Goal: Learn about a topic: Learn about a topic

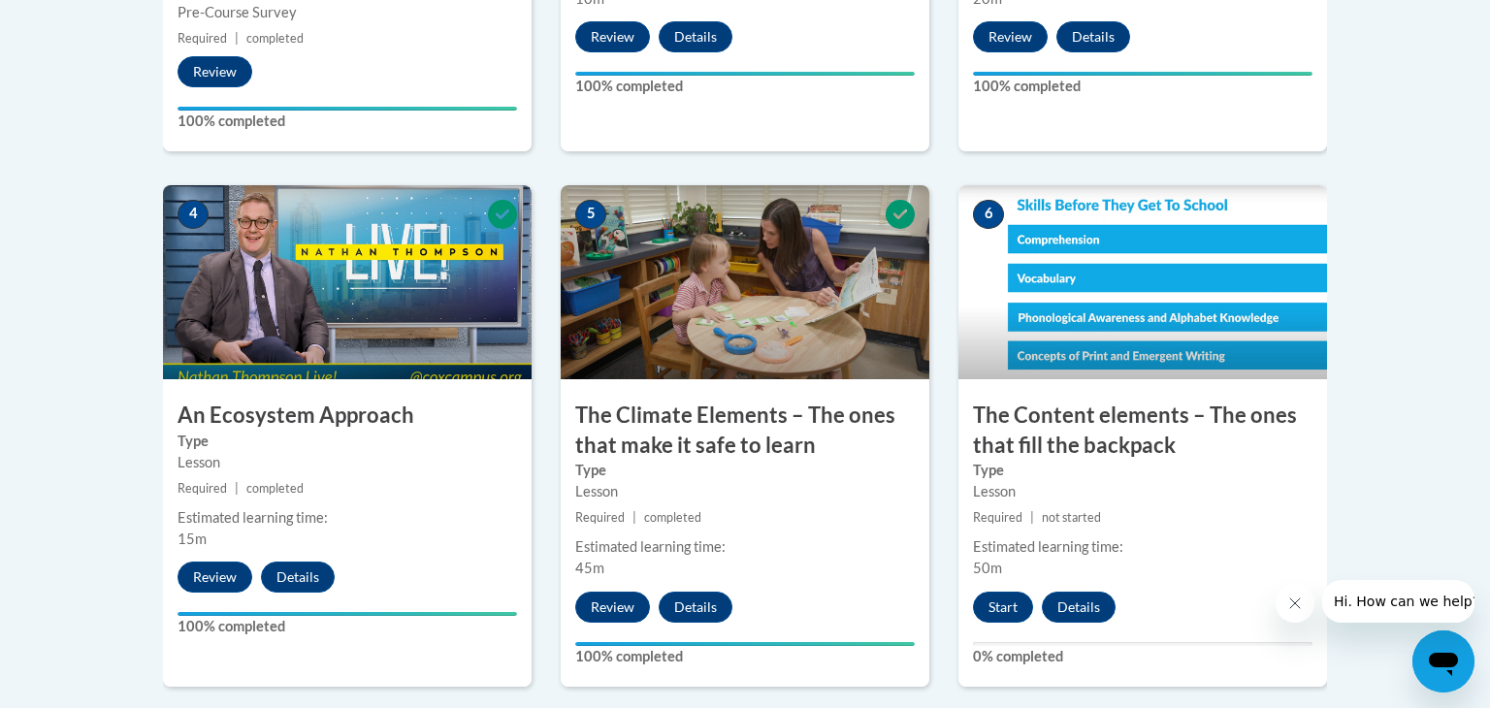
scroll to position [1061, 0]
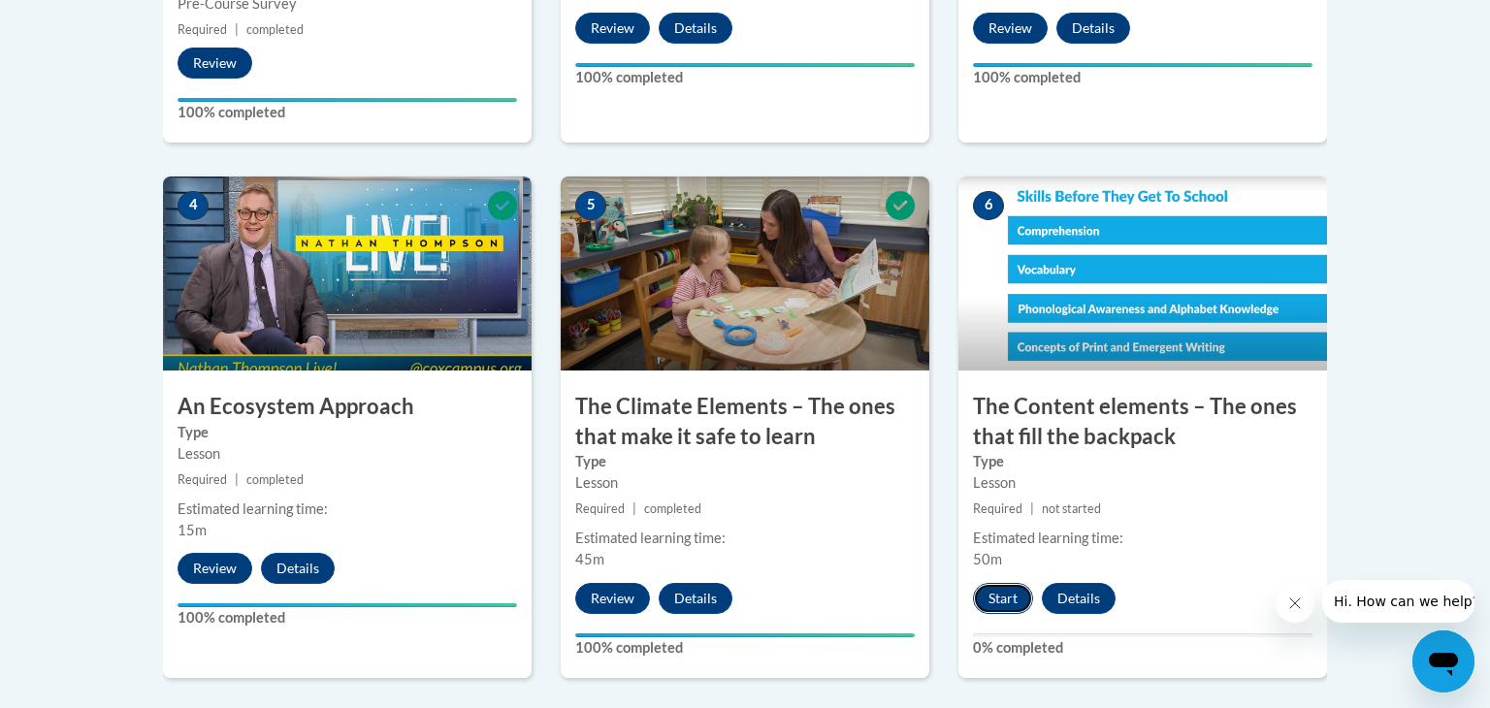
click at [1021, 590] on button "Start" at bounding box center [1003, 598] width 60 height 31
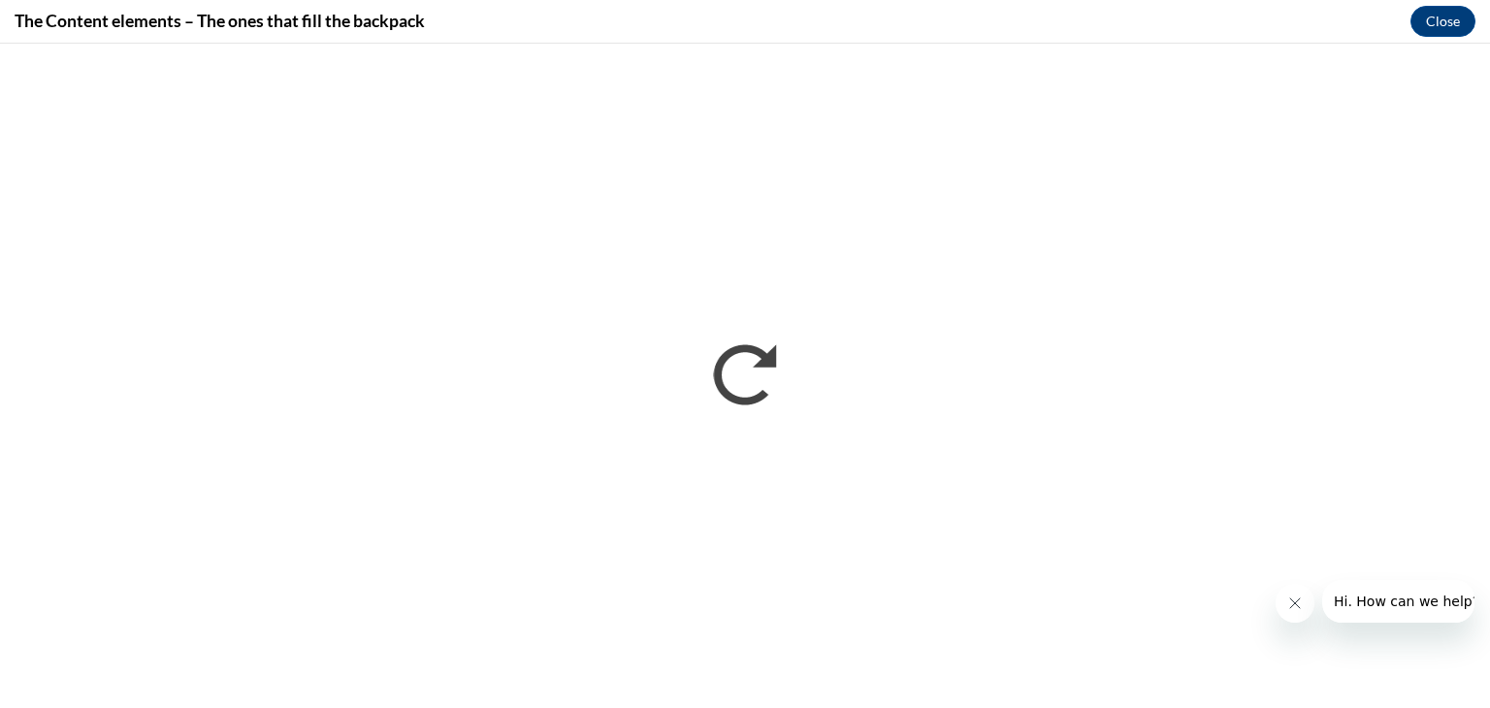
scroll to position [0, 0]
